Goal: Information Seeking & Learning: Learn about a topic

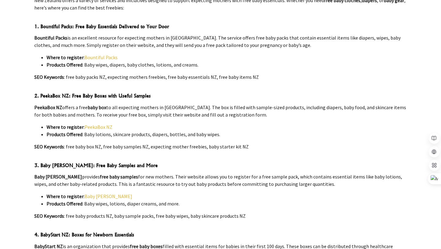
scroll to position [320, 0]
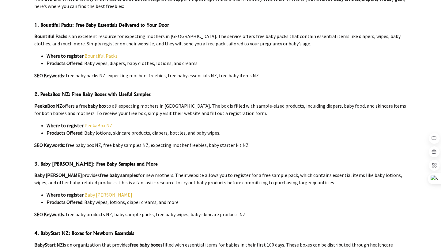
click at [93, 191] on link "Baby [PERSON_NAME]" at bounding box center [108, 194] width 48 height 6
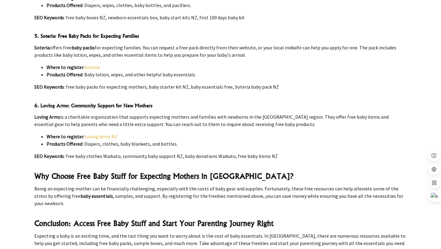
scroll to position [587, 0]
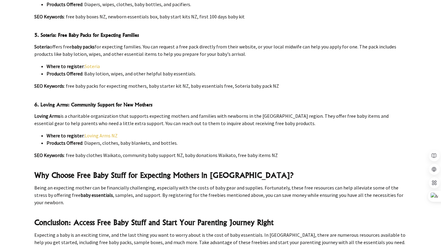
click at [89, 63] on link "Soteria" at bounding box center [91, 66] width 15 height 6
